Goal: Task Accomplishment & Management: Manage account settings

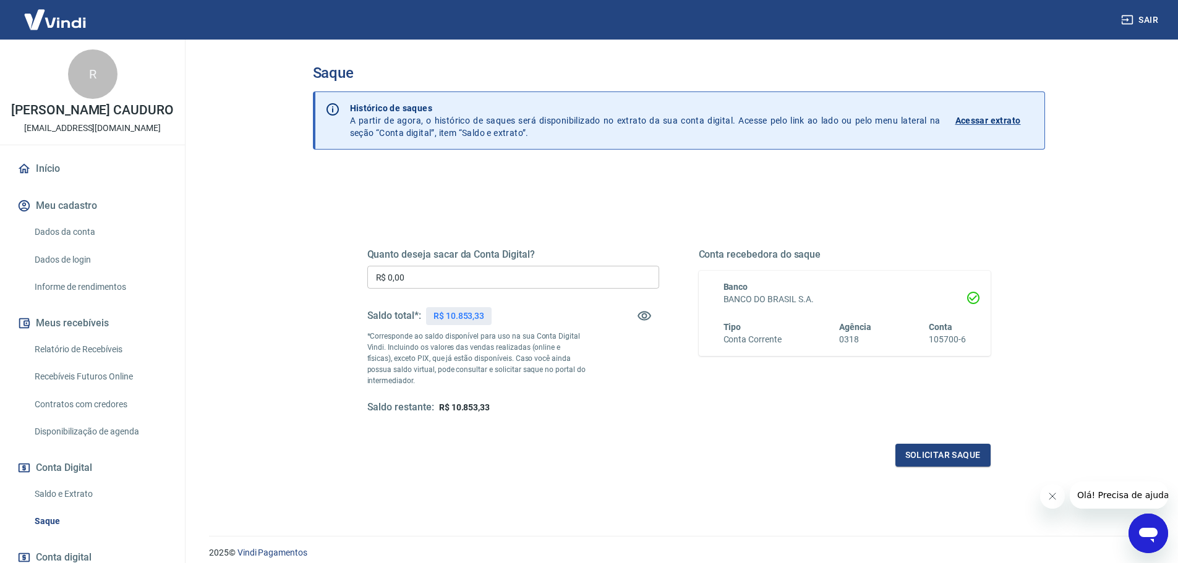
click at [85, 356] on link "Relatório de Recebíveis" at bounding box center [100, 349] width 140 height 25
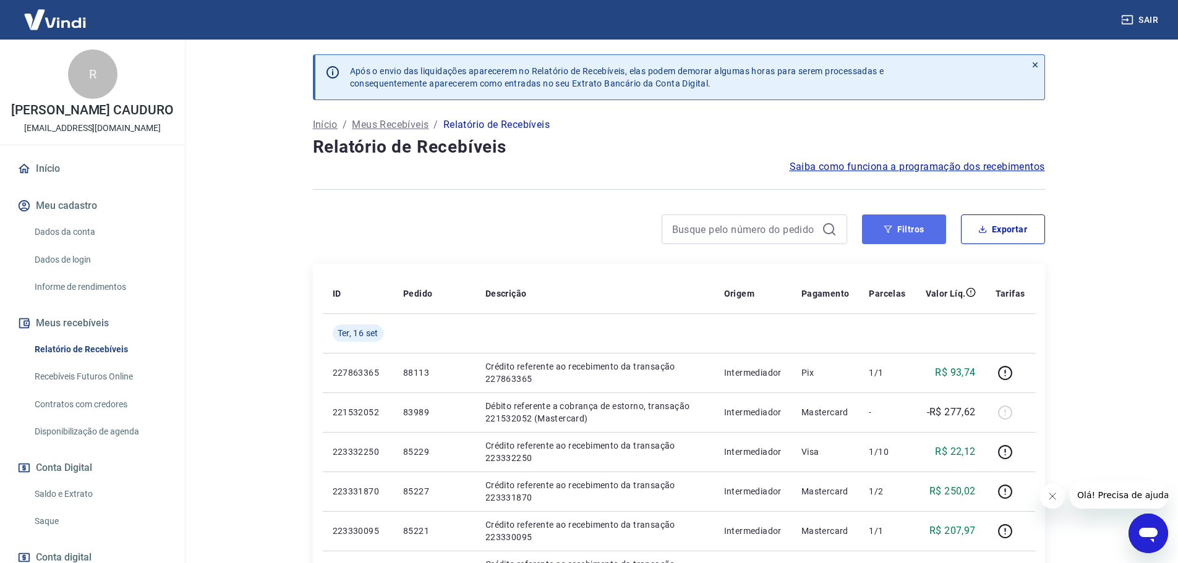
click at [882, 229] on button "Filtros" at bounding box center [904, 230] width 84 height 30
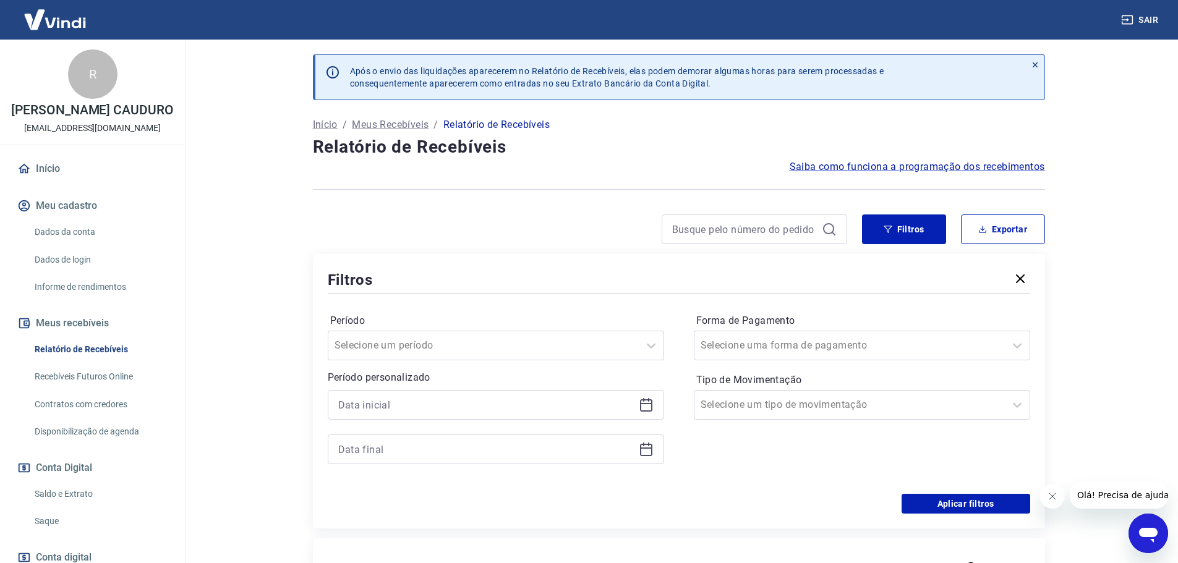
click at [644, 407] on icon at bounding box center [646, 405] width 15 height 15
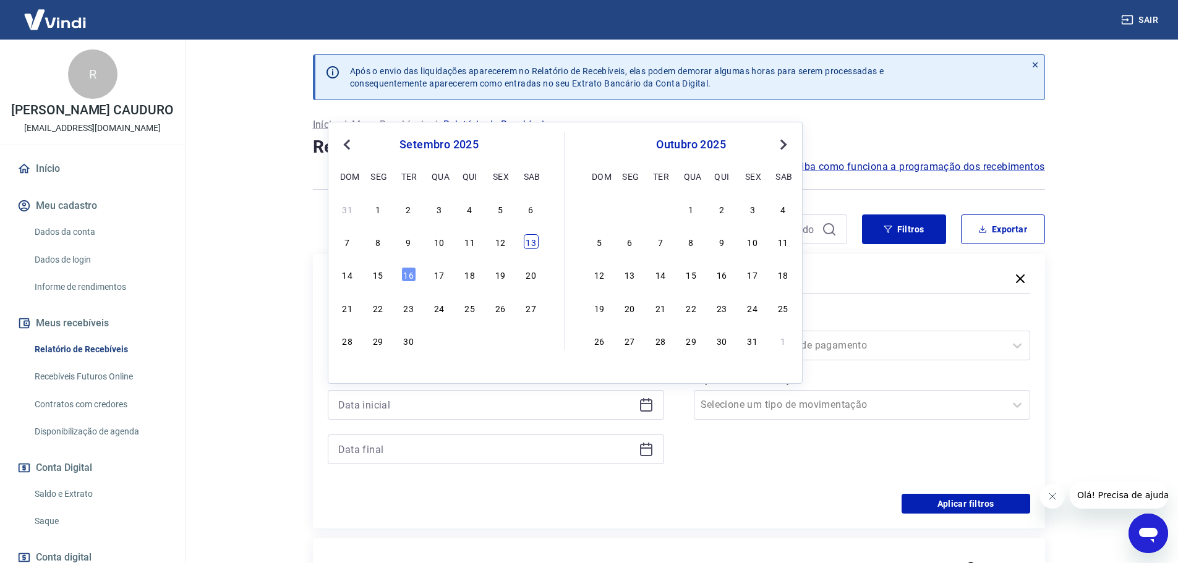
click at [535, 245] on div "13" at bounding box center [531, 241] width 15 height 15
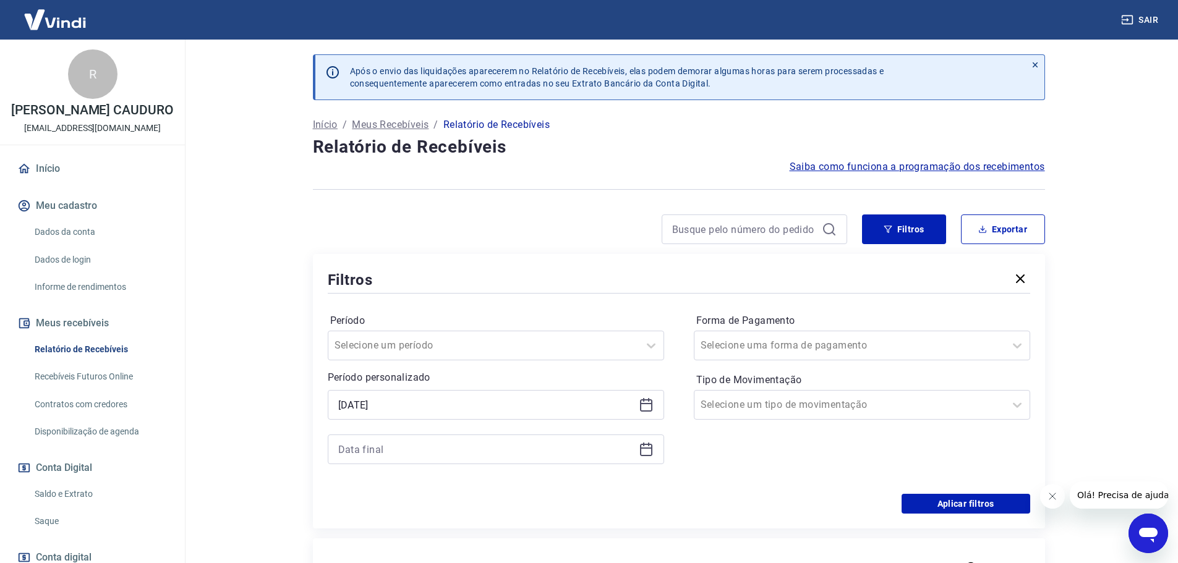
type input "[DATE]"
click at [651, 448] on icon at bounding box center [646, 448] width 12 height 1
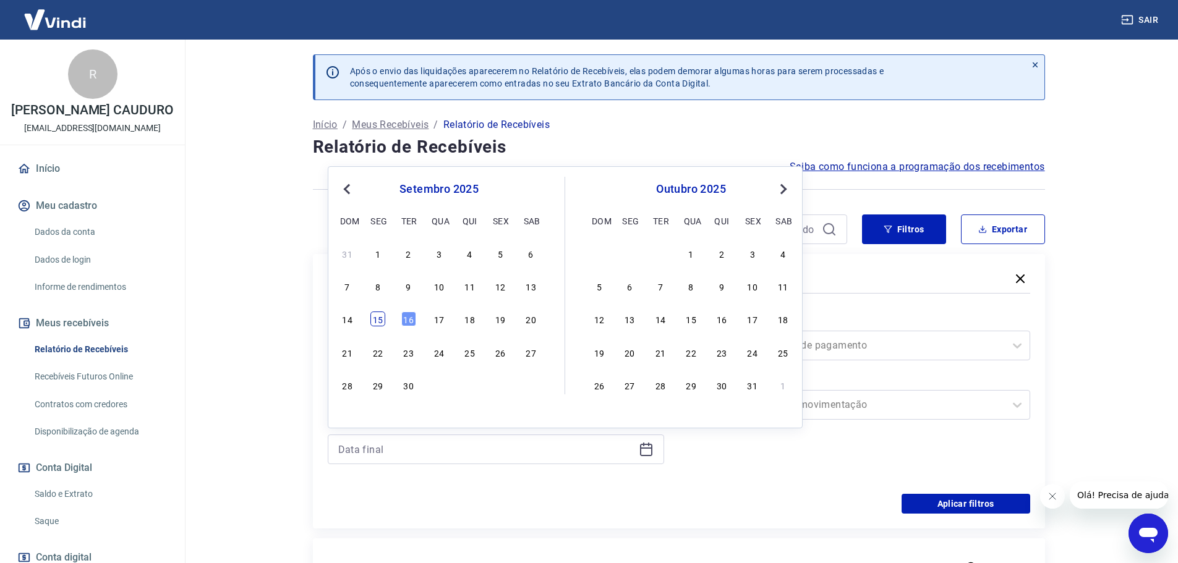
click at [381, 323] on div "15" at bounding box center [377, 319] width 15 height 15
type input "[DATE]"
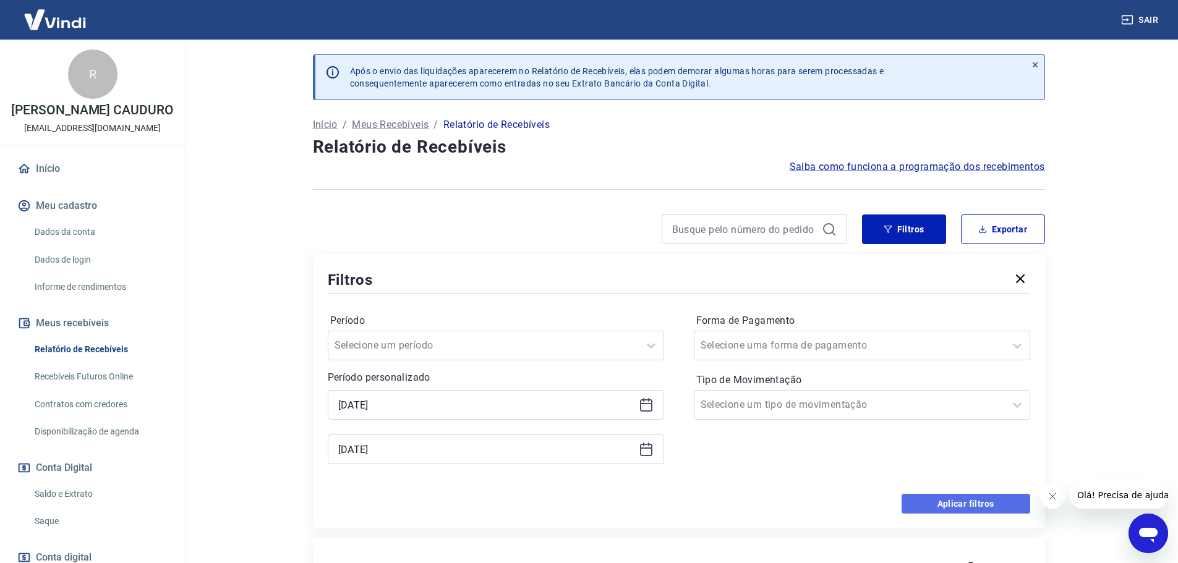
click at [951, 507] on button "Aplicar filtros" at bounding box center [966, 504] width 129 height 20
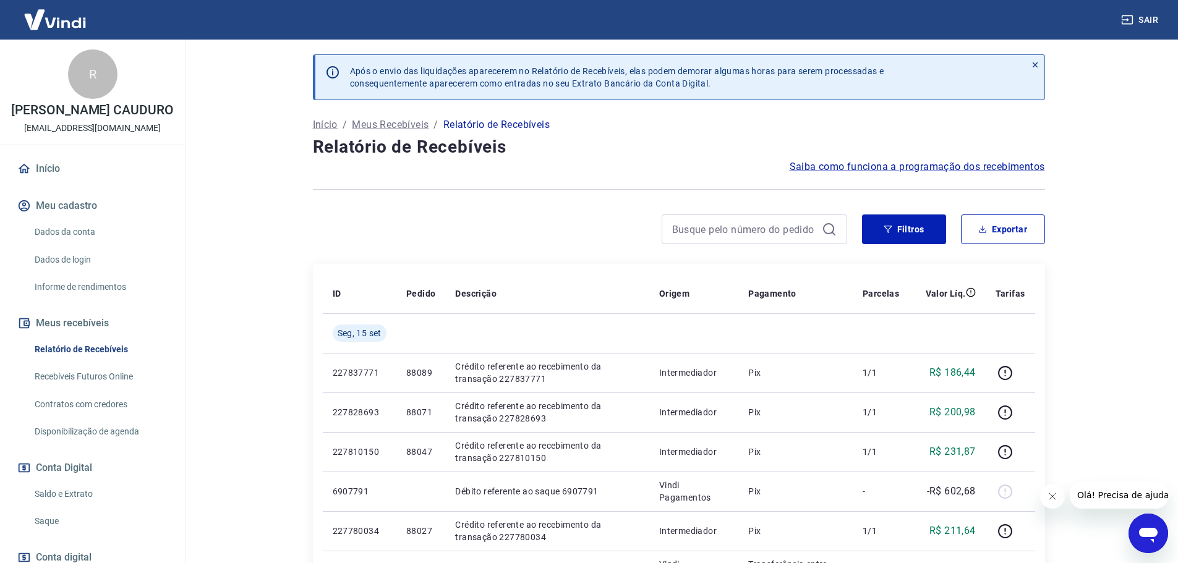
scroll to position [62, 0]
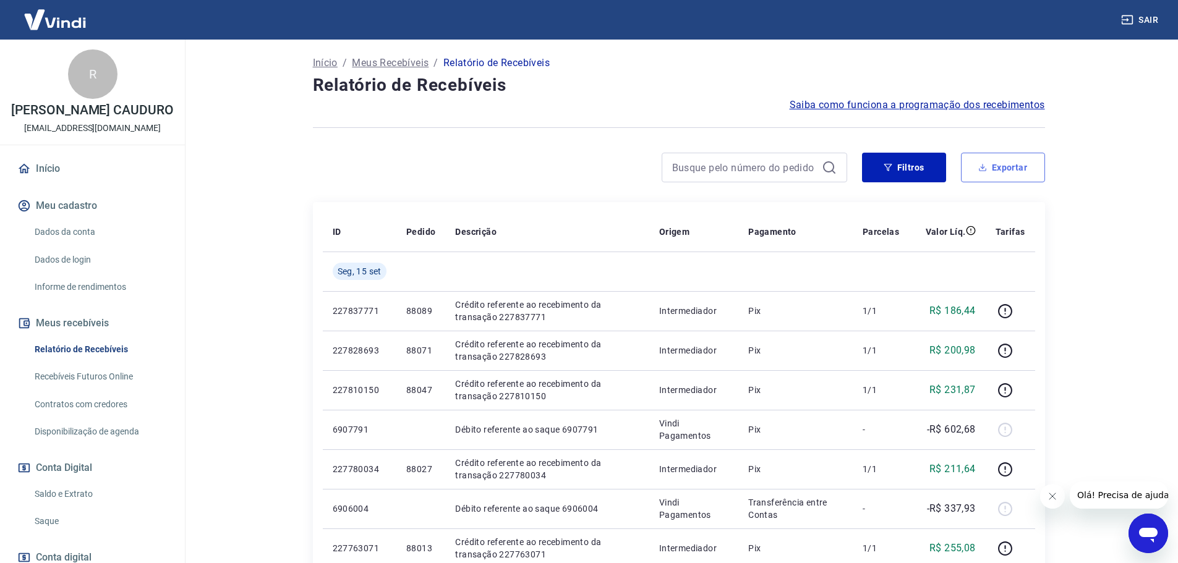
click at [1008, 161] on button "Exportar" at bounding box center [1003, 168] width 84 height 30
type input "[DATE]"
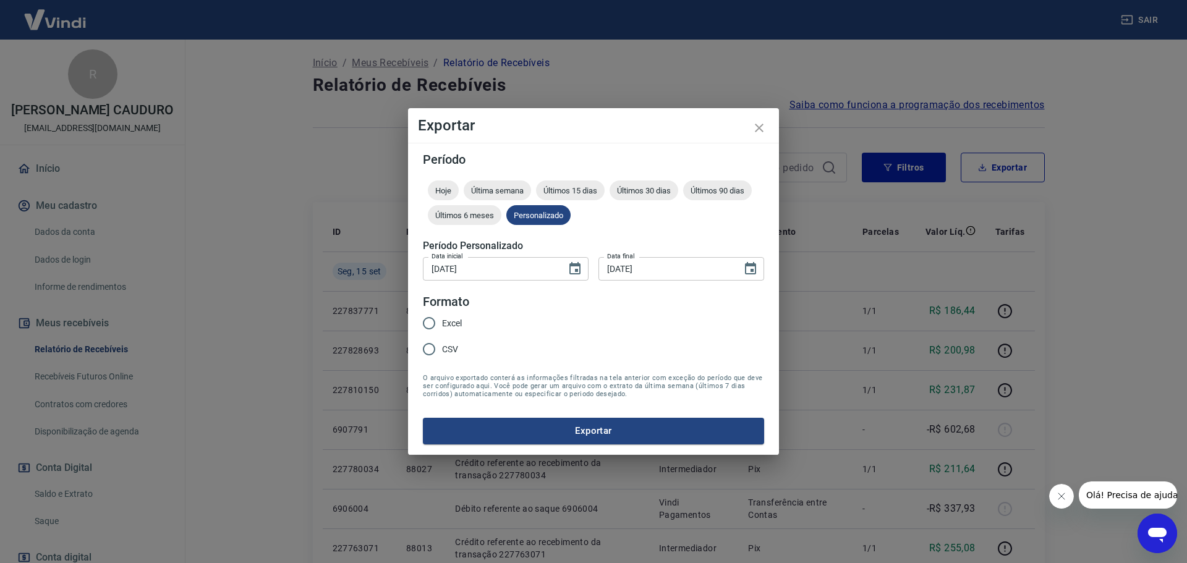
click at [451, 330] on span "Excel" at bounding box center [452, 323] width 20 height 13
click at [442, 330] on input "Excel" at bounding box center [429, 323] width 26 height 26
radio input "true"
click at [529, 438] on button "Exportar" at bounding box center [593, 431] width 341 height 26
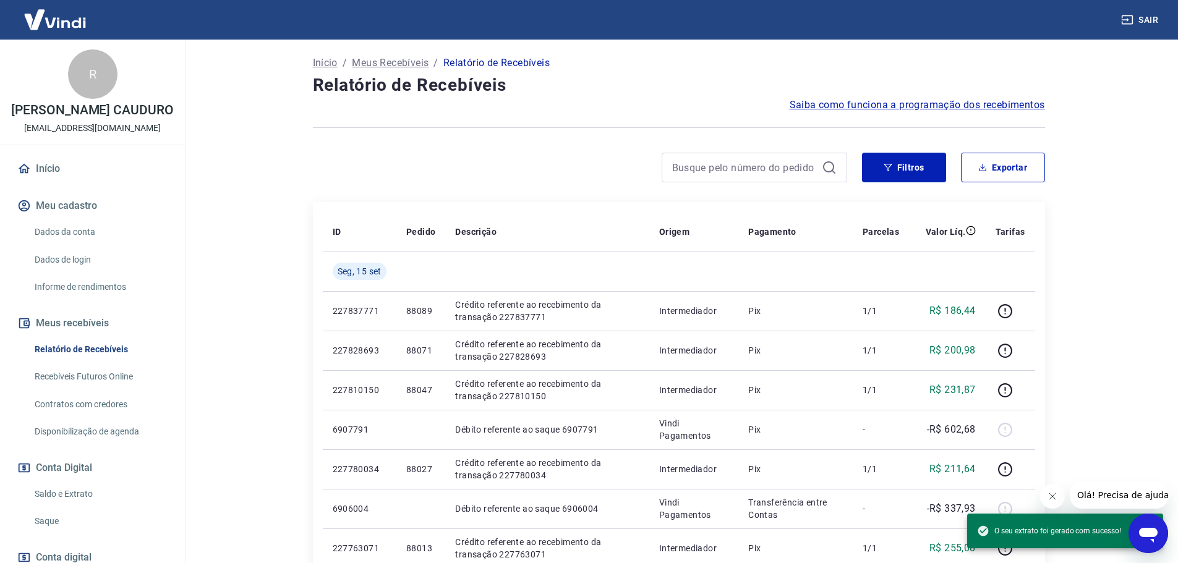
click at [42, 507] on link "Saldo e Extrato" at bounding box center [100, 494] width 140 height 25
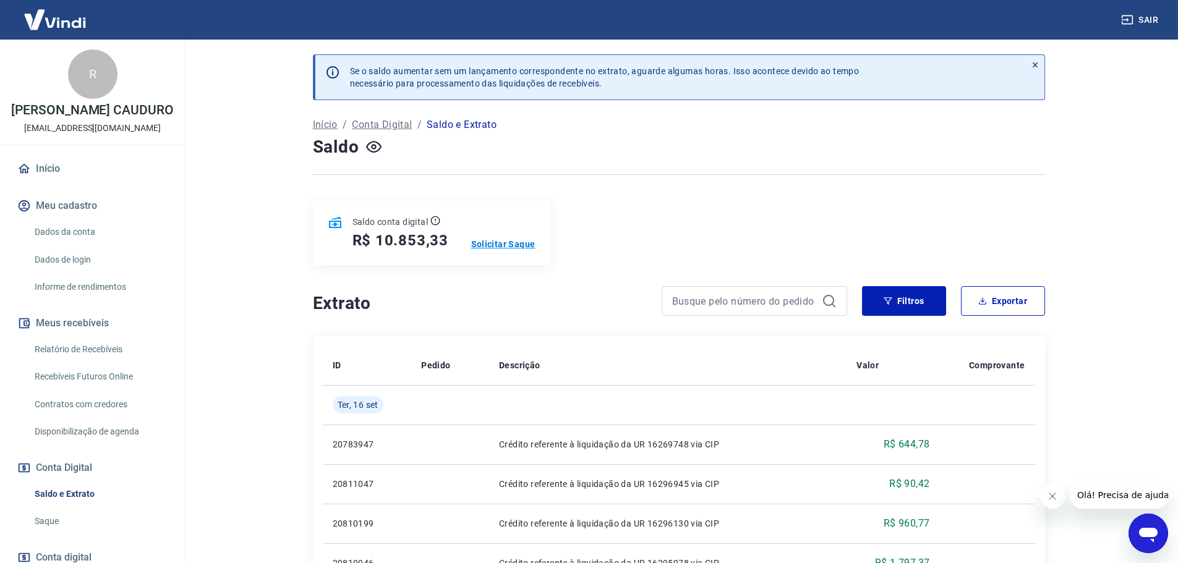
click at [505, 246] on p "Solicitar Saque" at bounding box center [503, 244] width 64 height 12
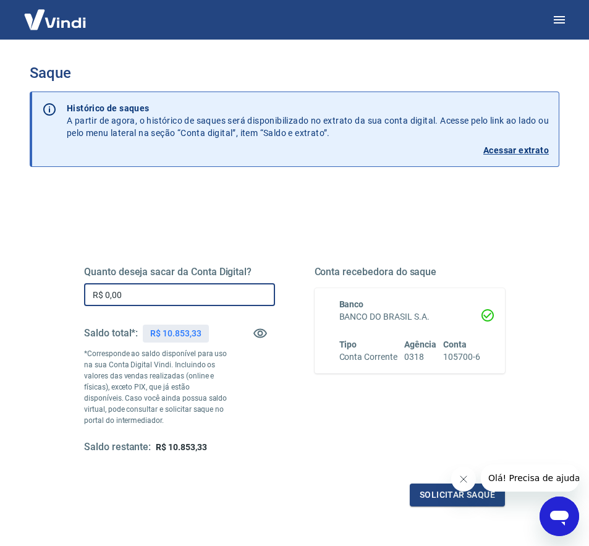
click at [246, 296] on input "R$ 0,00" at bounding box center [179, 294] width 191 height 23
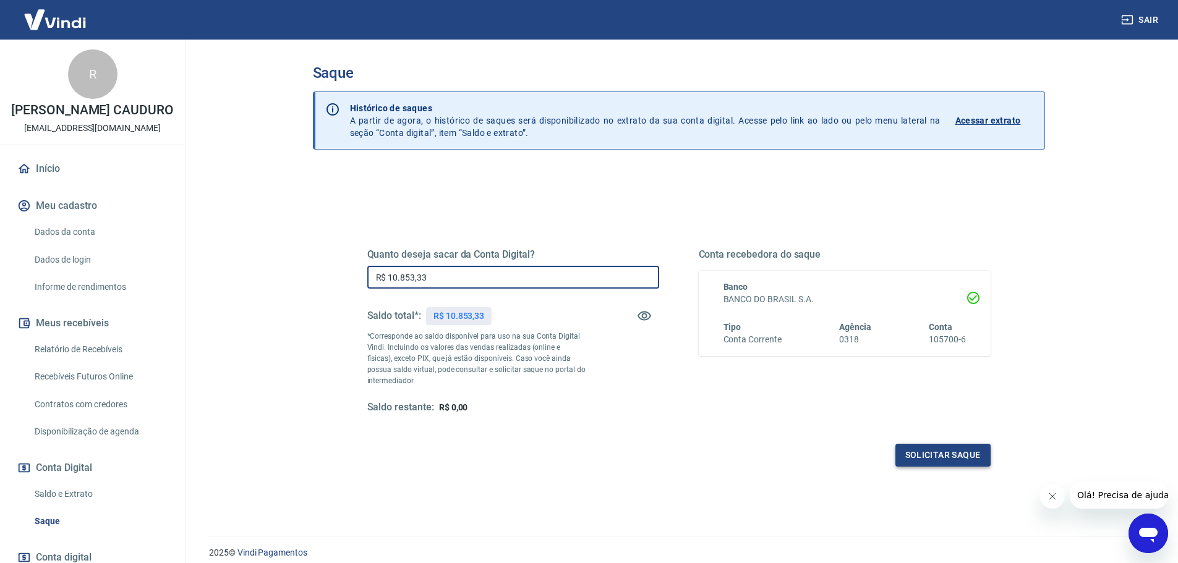
type input "R$ 10.853,33"
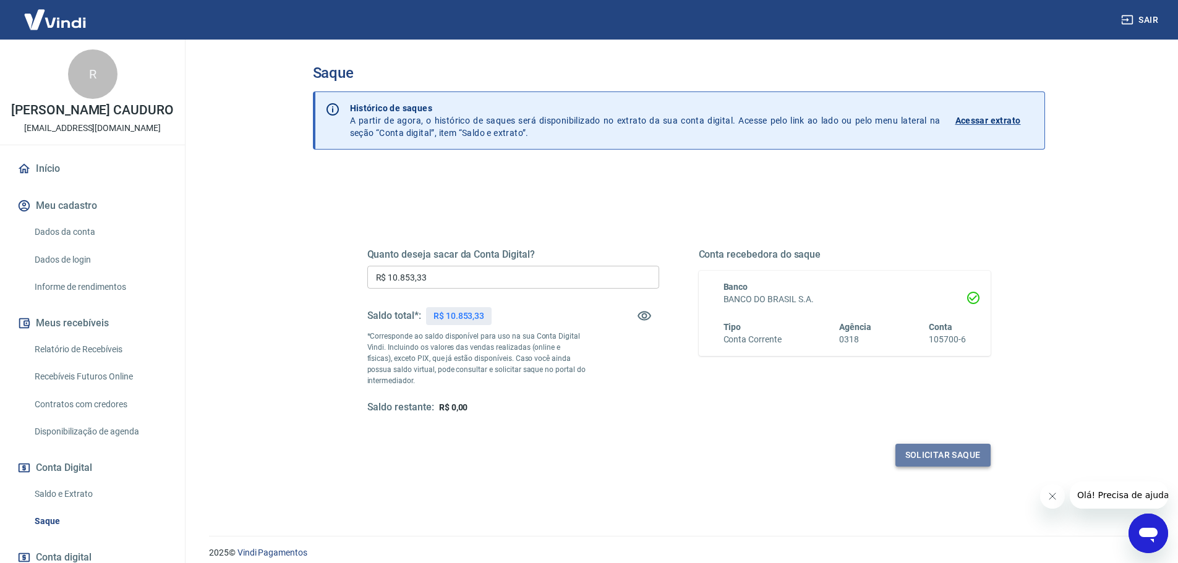
click at [963, 454] on button "Solicitar saque" at bounding box center [942, 455] width 95 height 23
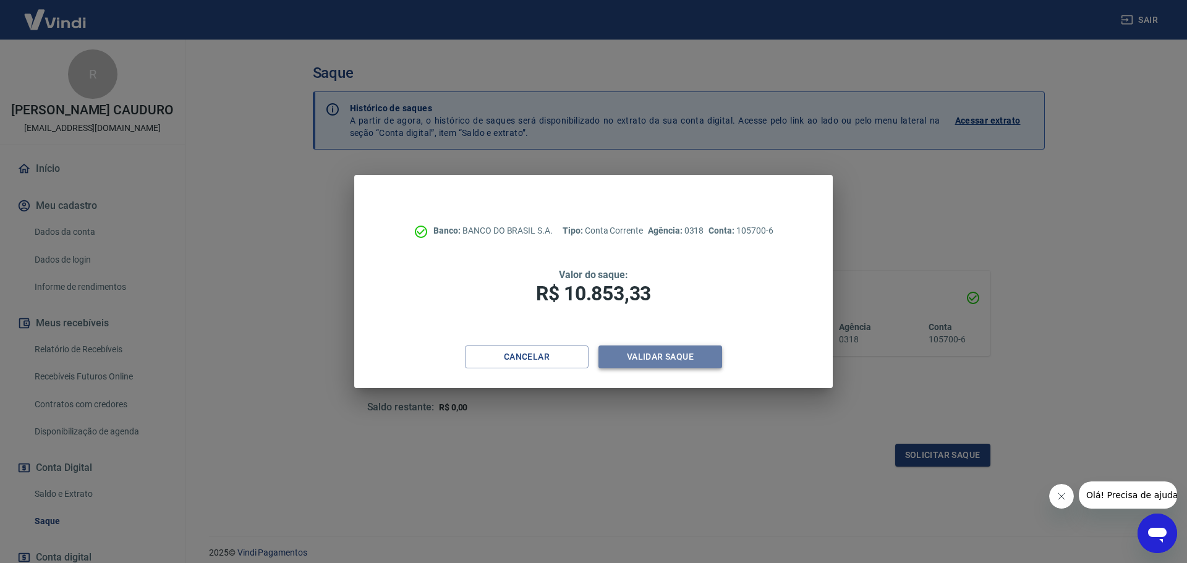
click at [662, 365] on button "Validar saque" at bounding box center [661, 357] width 124 height 23
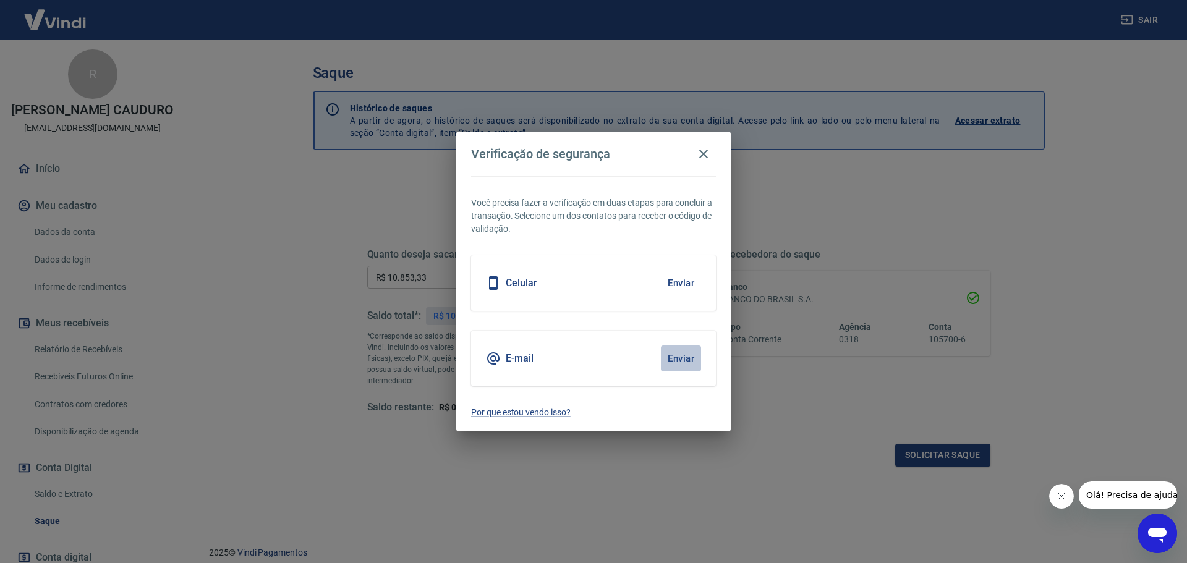
click at [691, 354] on button "Enviar" at bounding box center [681, 359] width 40 height 26
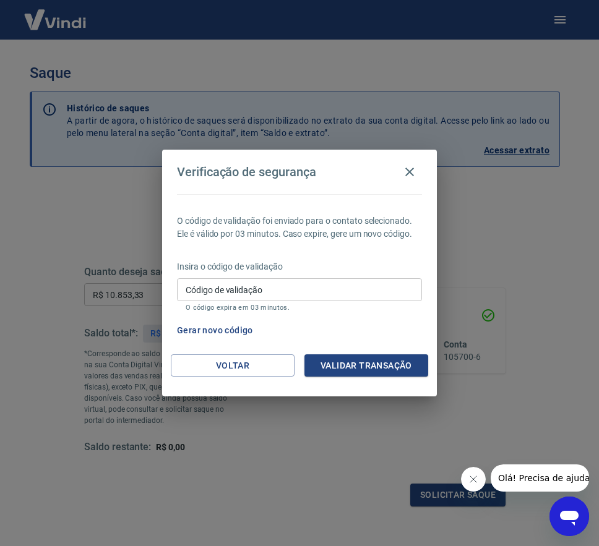
click at [317, 283] on input "Código de validação" at bounding box center [299, 289] width 245 height 23
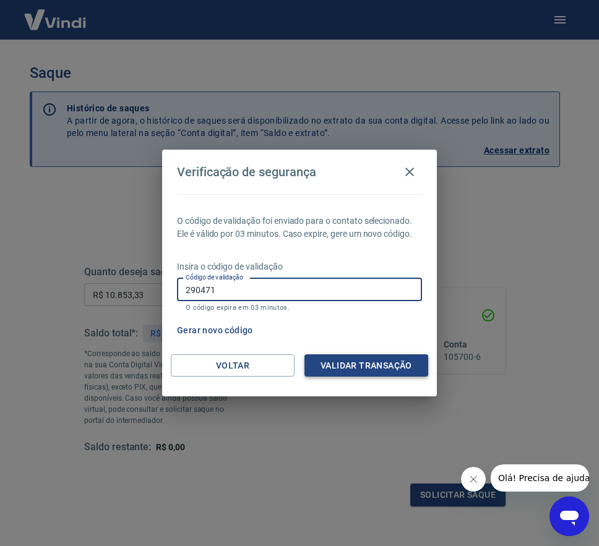
type input "290471"
click at [357, 363] on button "Validar transação" at bounding box center [366, 365] width 124 height 23
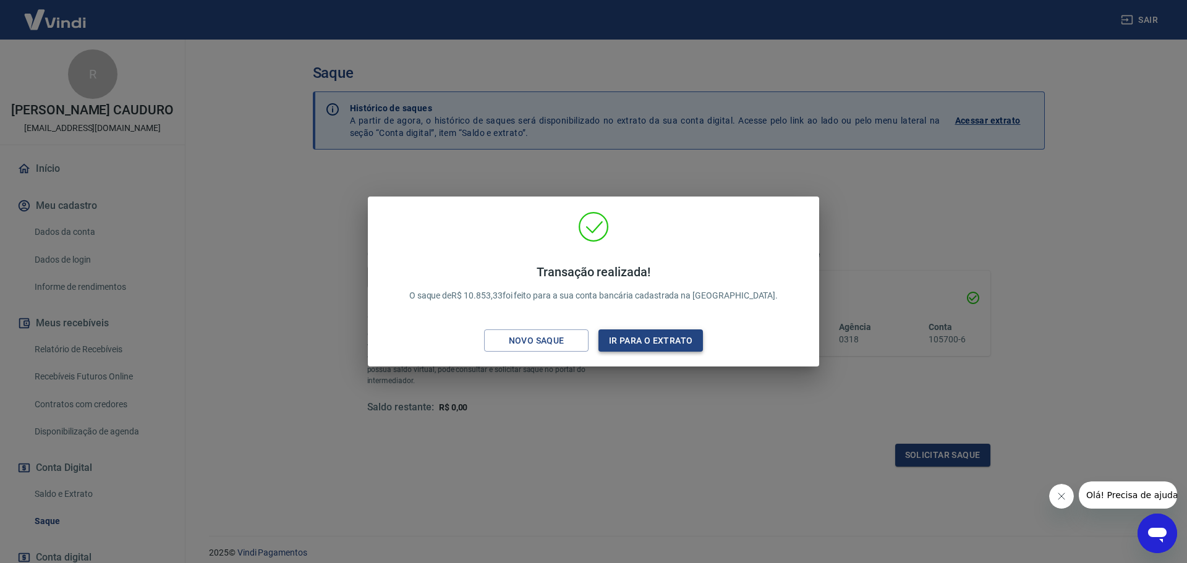
click at [665, 342] on button "Ir para o extrato" at bounding box center [651, 341] width 105 height 23
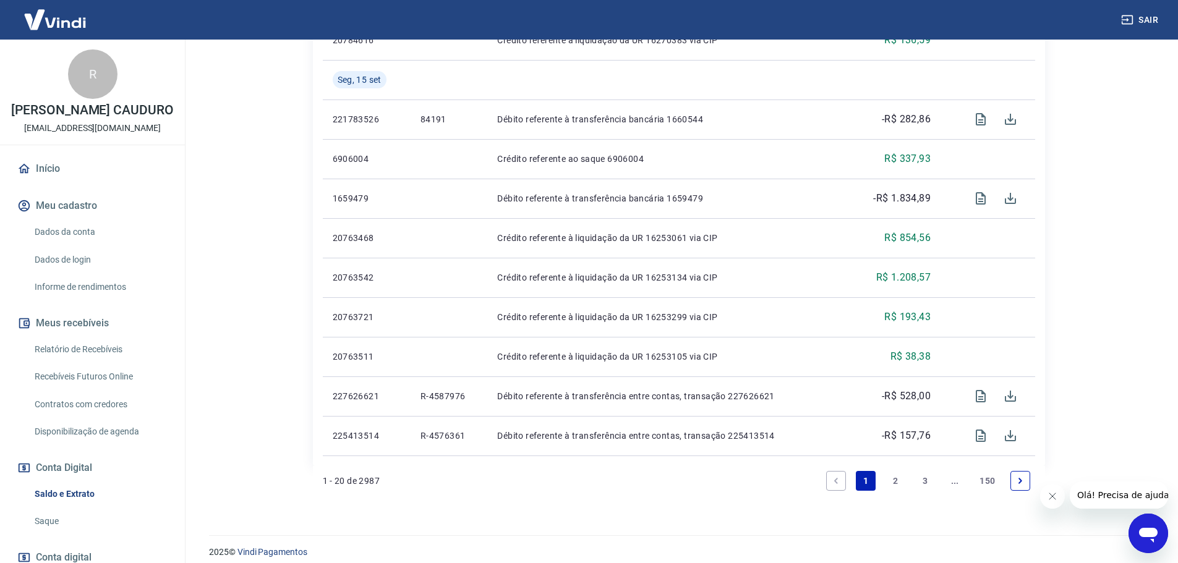
scroll to position [811, 0]
